Goal: Transaction & Acquisition: Subscribe to service/newsletter

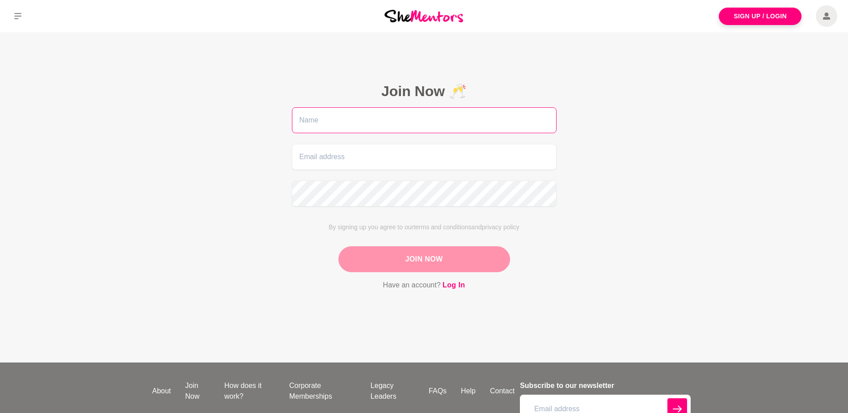
click at [324, 122] on input "text" at bounding box center [424, 120] width 265 height 26
click at [705, 94] on main "Join Now 🥂 By signing up you agree to our terms and conditions and privacy poli…" at bounding box center [424, 197] width 848 height 331
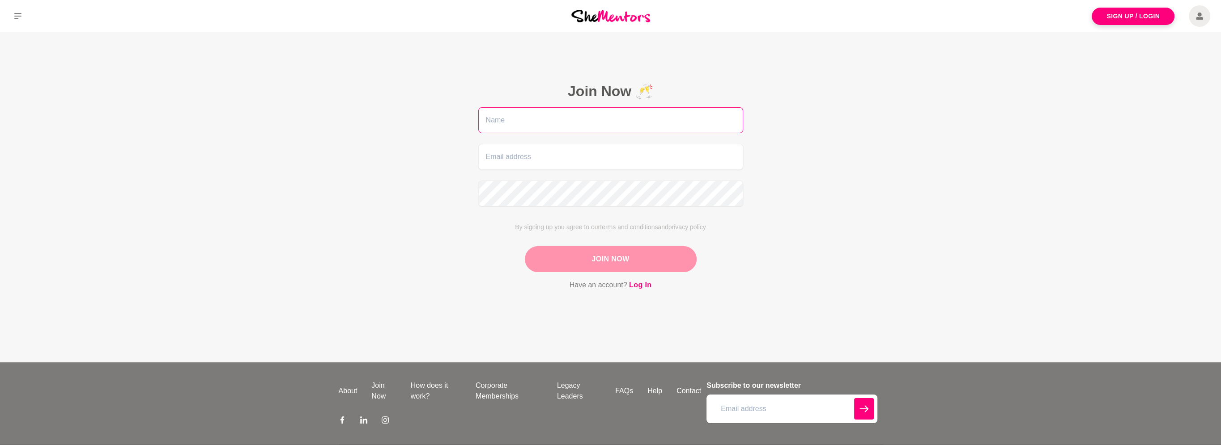
click at [554, 118] on input "text" at bounding box center [610, 120] width 265 height 26
type input "Agata"
click at [531, 161] on input "email" at bounding box center [610, 157] width 265 height 26
type input "[EMAIL_ADDRESS][DOMAIN_NAME]"
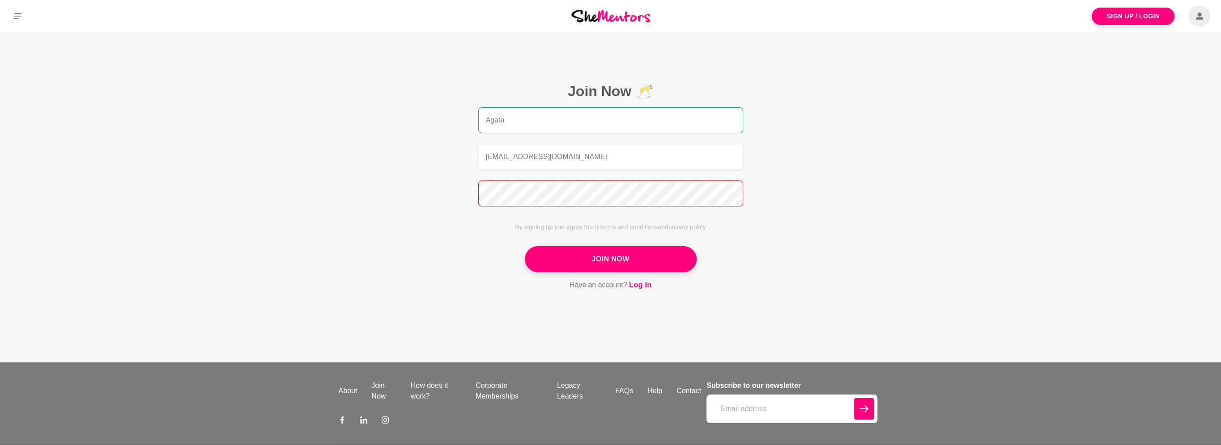
click at [421, 195] on main "Join Now 🥂 Agata agatac@haighs.com.au By signing up you agree to our terms and …" at bounding box center [610, 197] width 1221 height 331
click at [584, 254] on button "Join Now" at bounding box center [611, 259] width 172 height 26
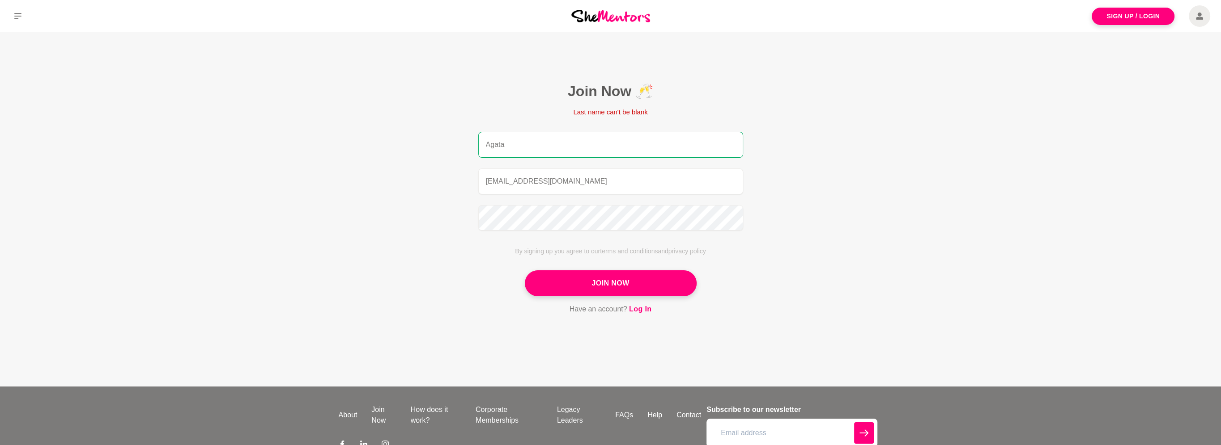
click at [578, 146] on input "Agata" at bounding box center [610, 145] width 265 height 26
type input "[PERSON_NAME]"
click at [559, 284] on button "Join Now" at bounding box center [611, 284] width 172 height 26
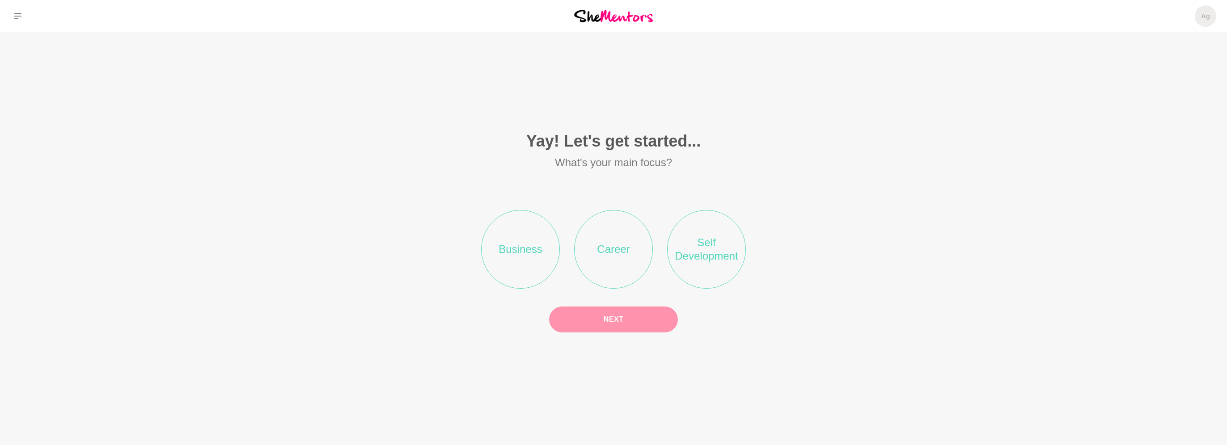
click at [730, 259] on li "Self Development" at bounding box center [706, 249] width 79 height 79
click at [623, 331] on button "Next" at bounding box center [613, 320] width 129 height 26
drag, startPoint x: 517, startPoint y: 272, endPoint x: 658, endPoint y: 259, distance: 142.4
click at [517, 271] on li "Mindset & Motivation" at bounding box center [520, 249] width 79 height 79
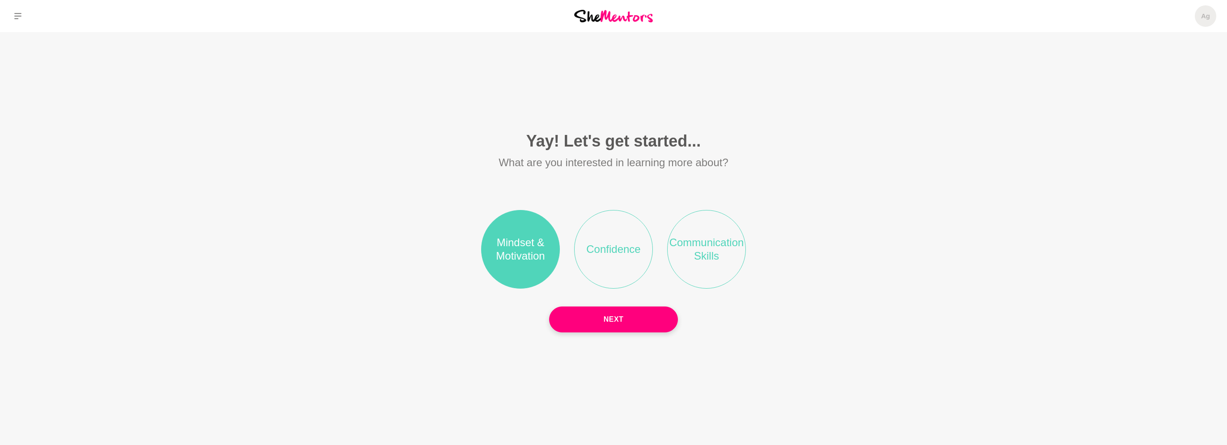
drag, startPoint x: 674, startPoint y: 257, endPoint x: 658, endPoint y: 261, distance: 16.7
click at [674, 257] on li "Communication Skills" at bounding box center [706, 249] width 79 height 79
click at [651, 259] on ul "Mindset & Motivation Confidence Communication Skills" at bounding box center [614, 250] width 544 height 122
click at [636, 261] on li "Confidence" at bounding box center [613, 249] width 79 height 79
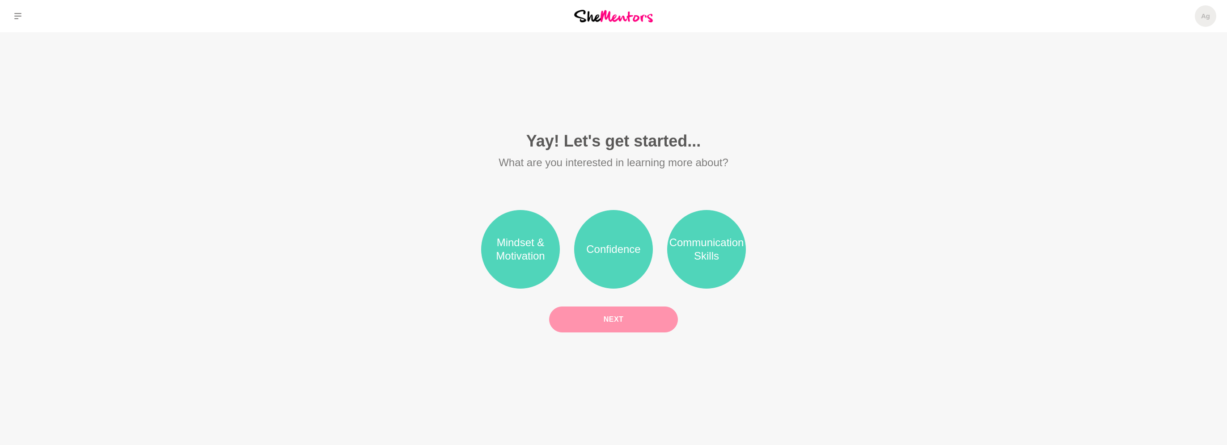
click at [606, 323] on button "Next" at bounding box center [613, 320] width 129 height 26
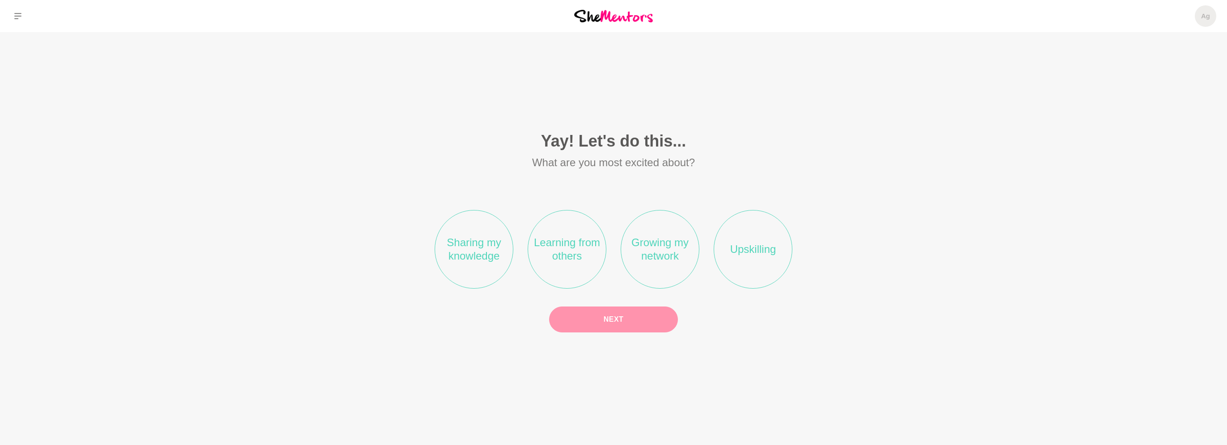
click at [562, 263] on li "Learning from others" at bounding box center [567, 249] width 79 height 79
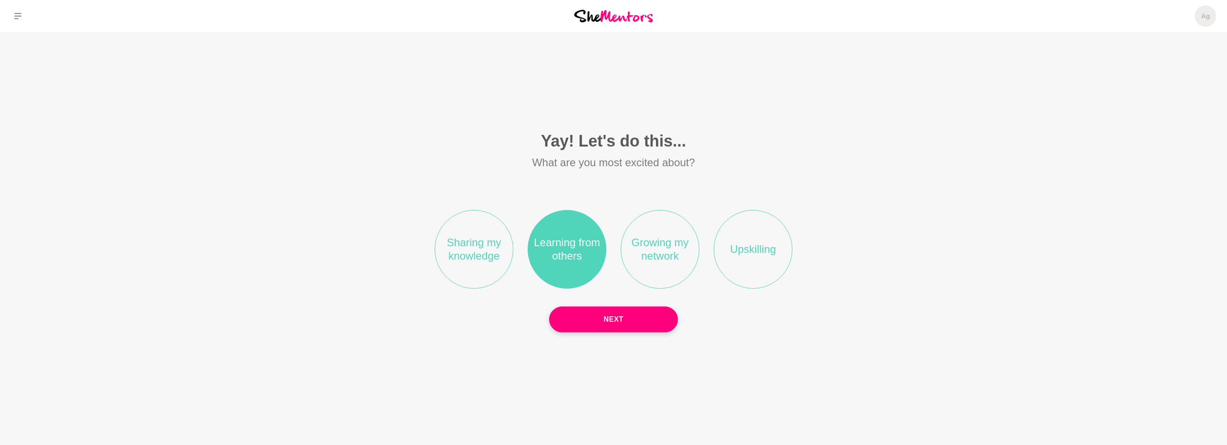
click at [673, 244] on li "Growing my network" at bounding box center [660, 249] width 79 height 79
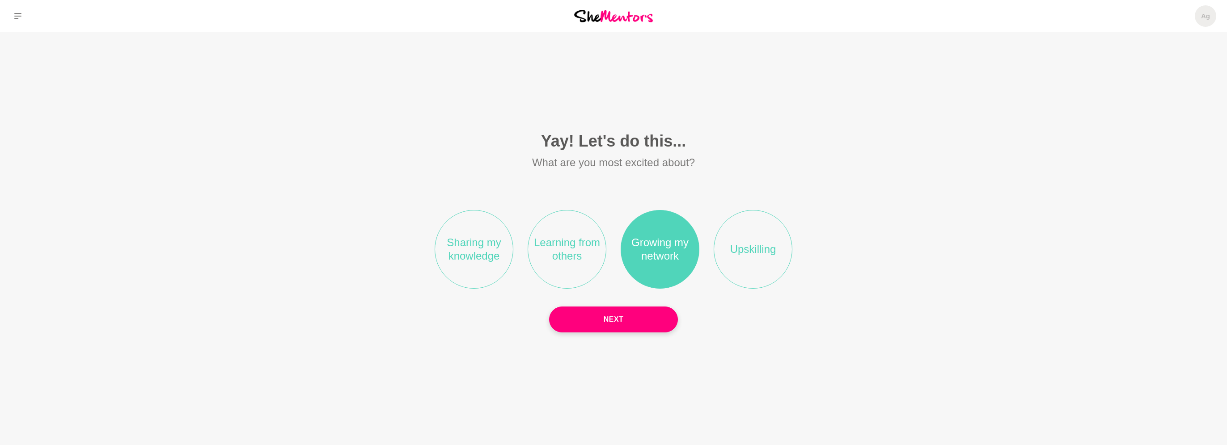
click at [572, 261] on li "Learning from others" at bounding box center [567, 249] width 79 height 79
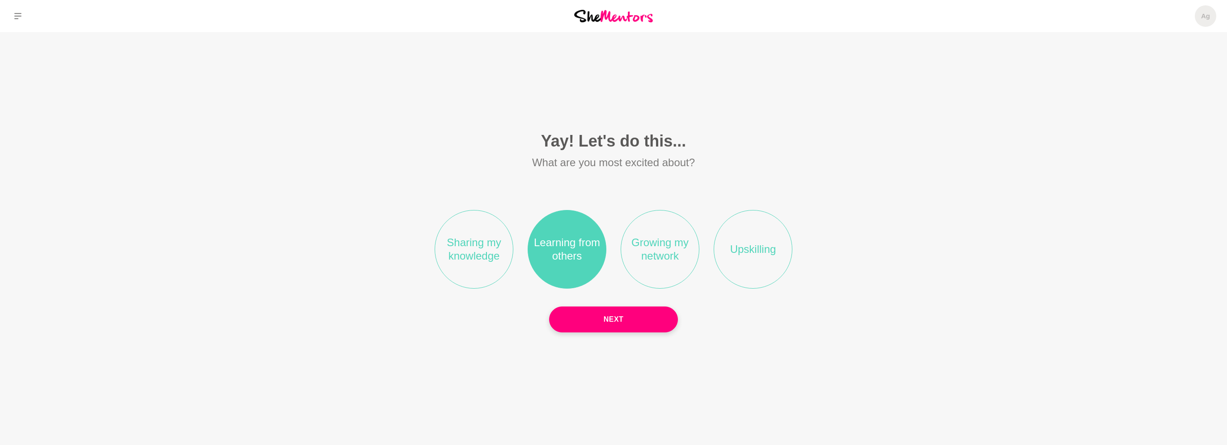
click at [650, 258] on li "Growing my network" at bounding box center [660, 249] width 79 height 79
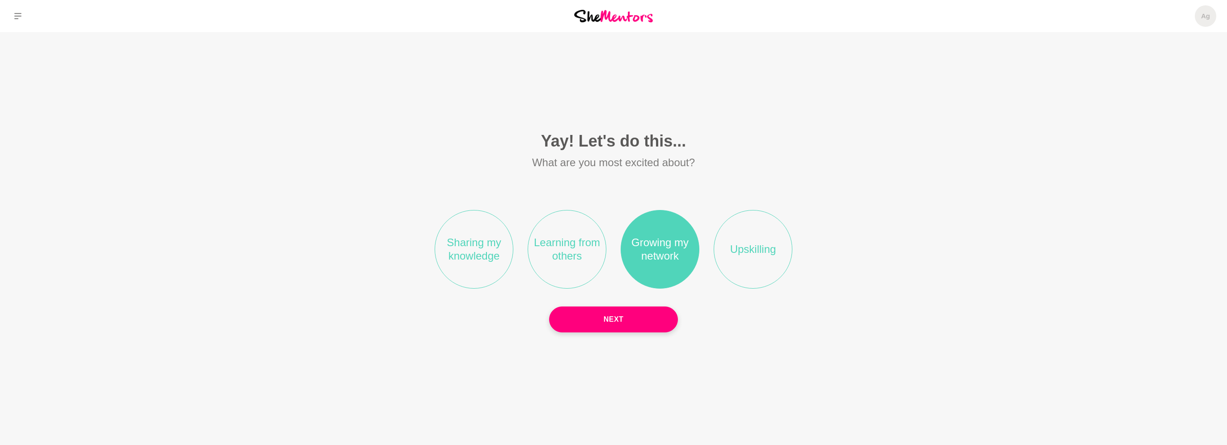
click at [587, 260] on li "Learning from others" at bounding box center [567, 249] width 79 height 79
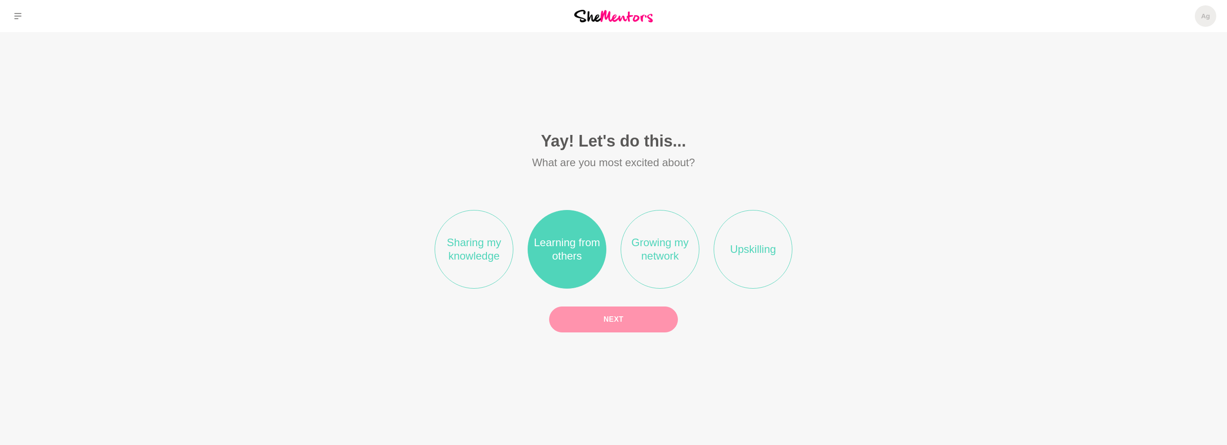
click at [626, 328] on button "Next" at bounding box center [613, 320] width 129 height 26
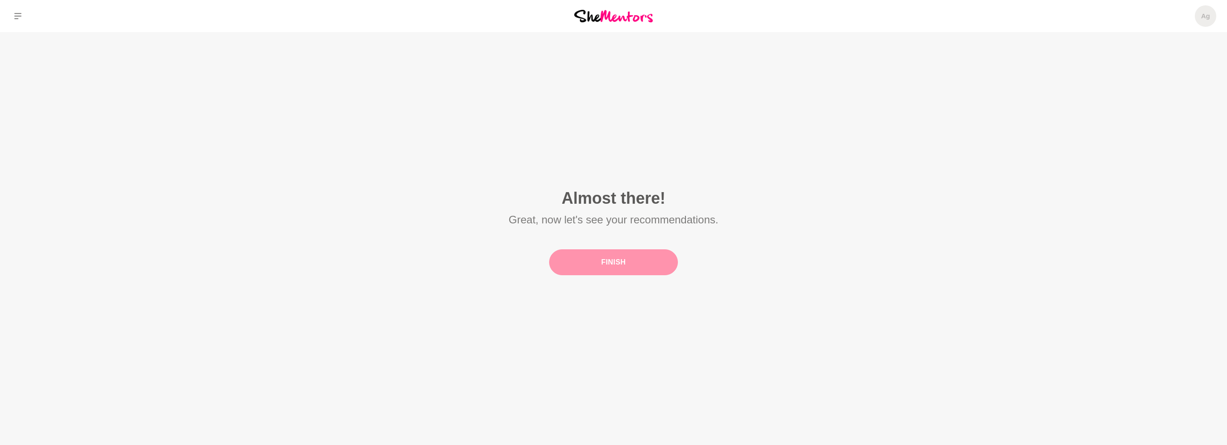
click at [608, 267] on button "Finish" at bounding box center [613, 263] width 129 height 26
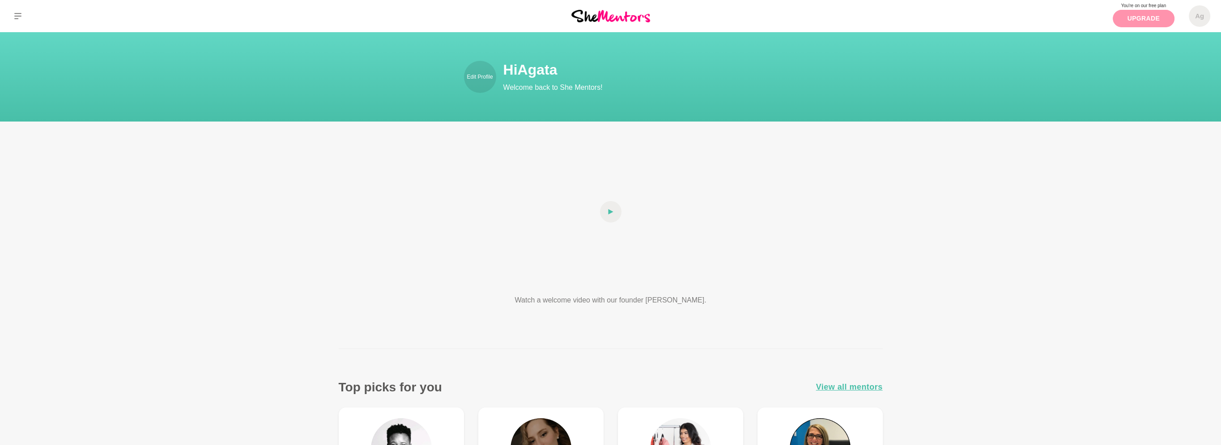
click at [848, 19] on link "Upgrade" at bounding box center [1143, 18] width 62 height 17
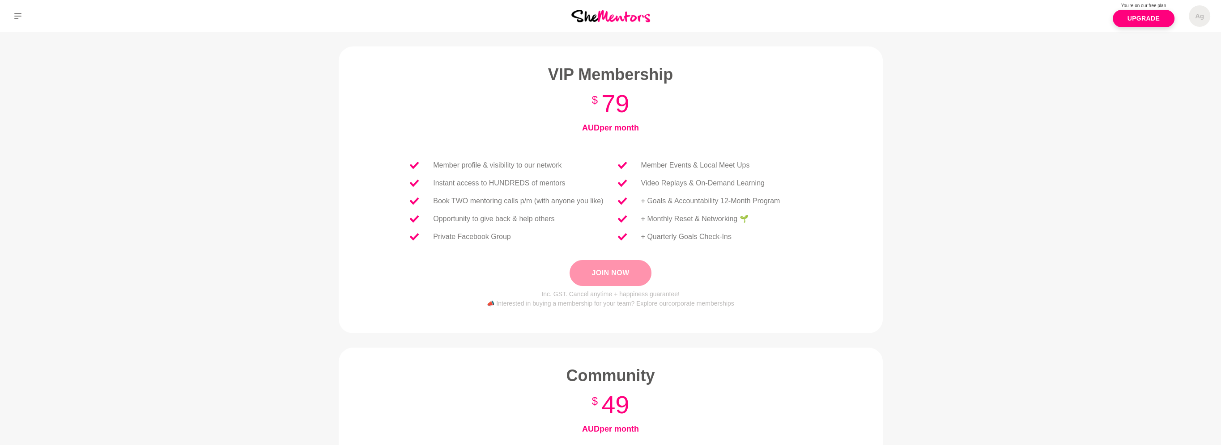
click at [617, 270] on button "Join Now" at bounding box center [609, 273] width 81 height 26
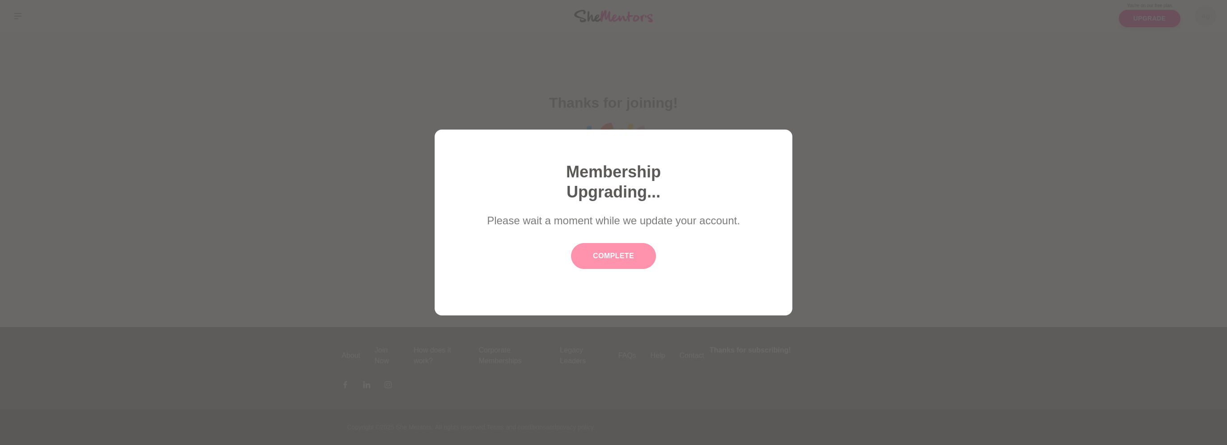
click at [624, 256] on button "Complete" at bounding box center [613, 256] width 85 height 26
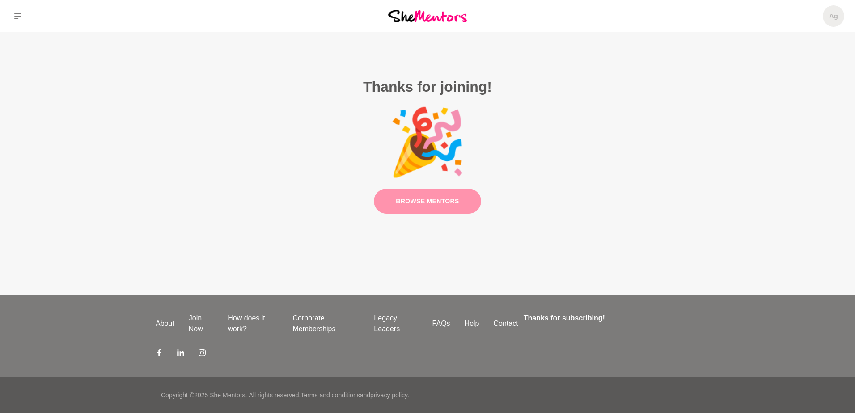
click at [425, 206] on link "Browse Mentors" at bounding box center [427, 201] width 107 height 25
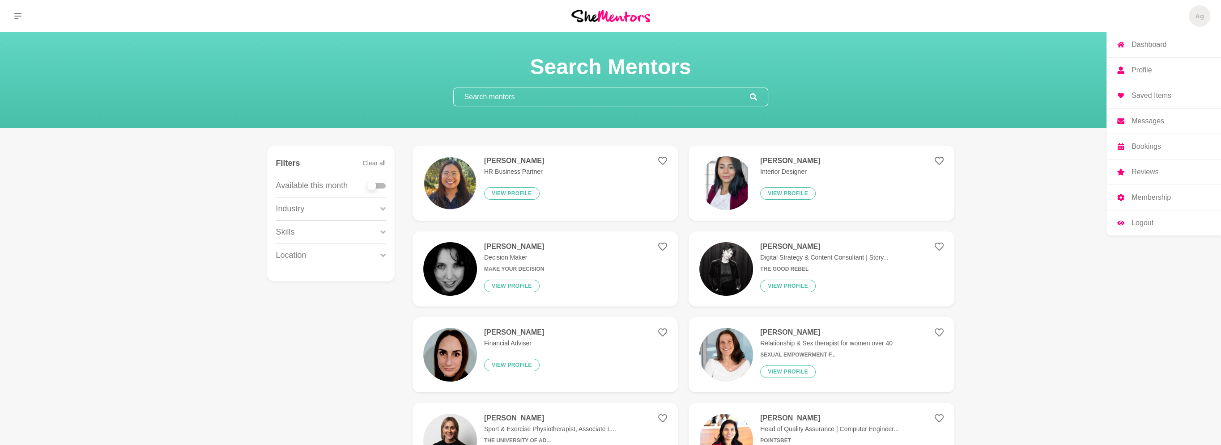
click at [1207, 18] on span "Ag" at bounding box center [1198, 15] width 21 height 21
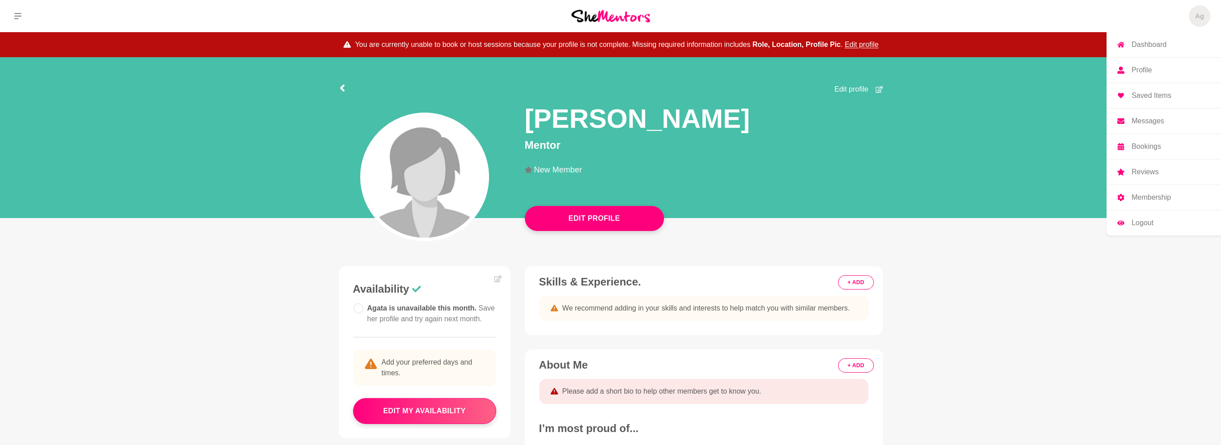
click at [1194, 18] on span "Ag" at bounding box center [1198, 15] width 21 height 21
click at [1137, 224] on p "Logout" at bounding box center [1142, 223] width 22 height 7
